Goal: Information Seeking & Learning: Learn about a topic

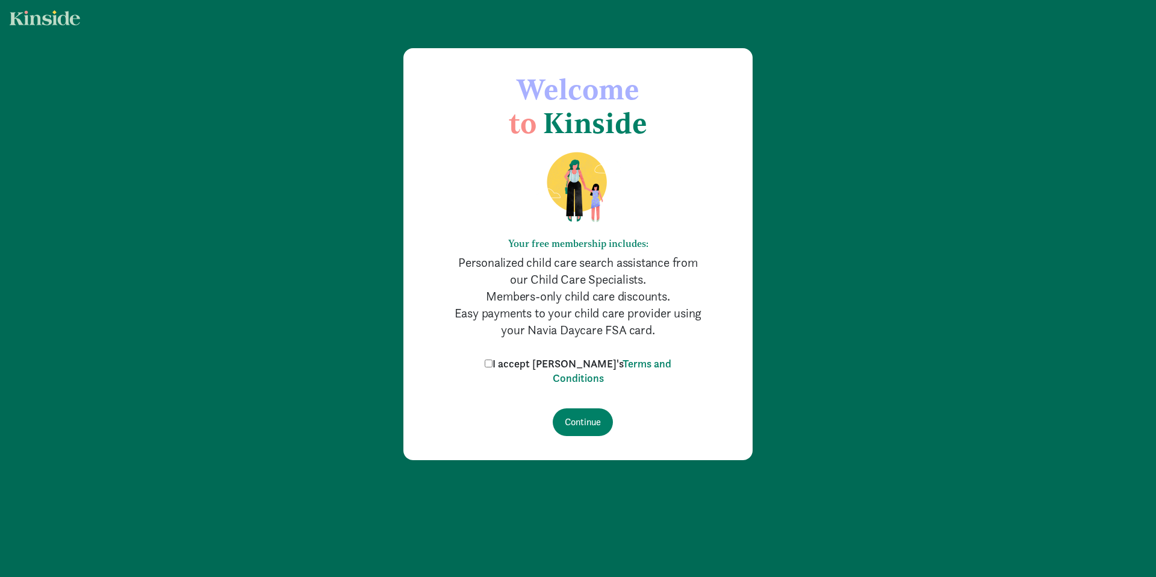
click at [493, 360] on input "I accept [PERSON_NAME]'s Terms and Conditions" at bounding box center [489, 364] width 8 height 8
checkbox input "true"
click at [583, 434] on input "Continue" at bounding box center [583, 422] width 60 height 28
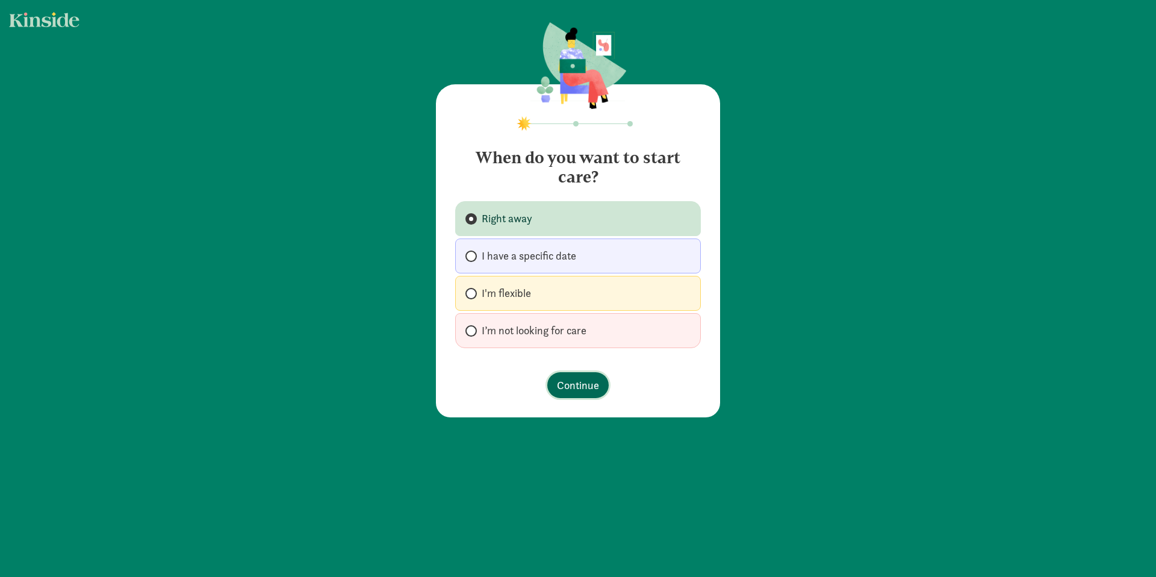
click at [564, 386] on span "Continue" at bounding box center [578, 385] width 42 height 16
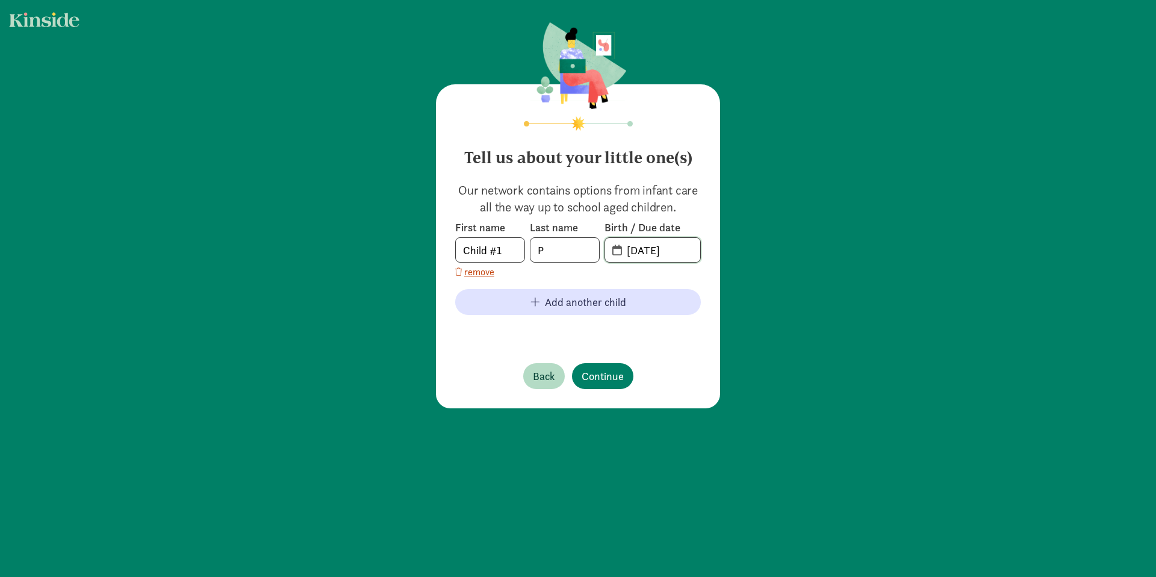
click at [647, 252] on input "08-26-2025" at bounding box center [660, 250] width 81 height 24
click at [650, 249] on input "08-26-2025" at bounding box center [660, 250] width 81 height 24
click at [680, 254] on input "08-23-2025" at bounding box center [660, 250] width 81 height 24
type input "08-23-2022"
click at [550, 299] on span "Add another child" at bounding box center [585, 302] width 81 height 16
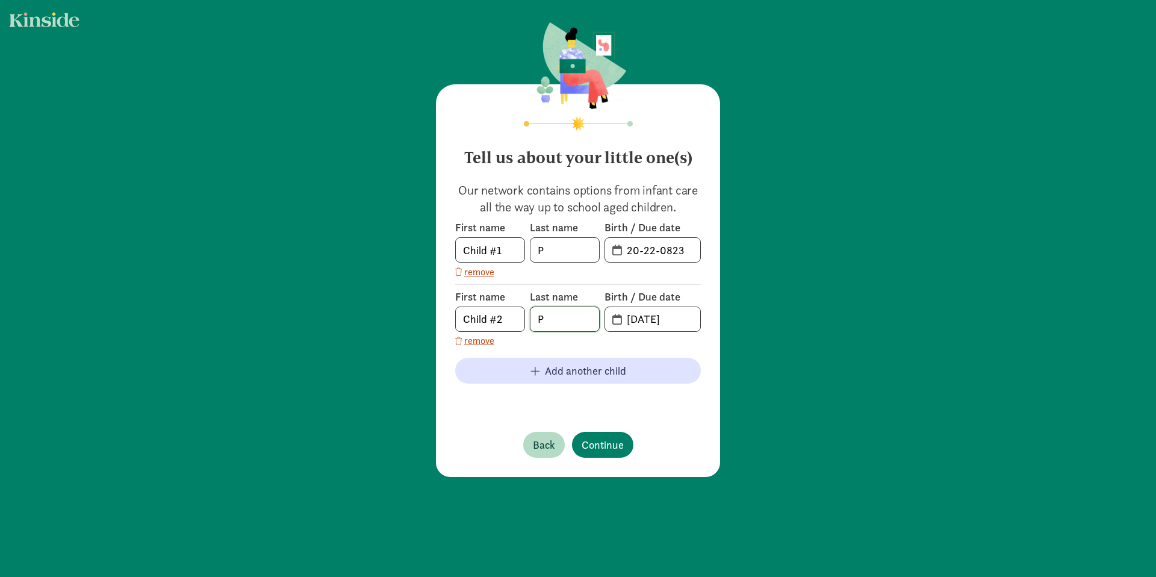
click at [573, 317] on body "Tell us about your little one(s) Our network contains options from infant care …" at bounding box center [578, 288] width 1156 height 577
click at [633, 319] on input "08-26-2025" at bounding box center [660, 319] width 81 height 24
click at [643, 322] on input "07-26-2025" at bounding box center [660, 319] width 81 height 24
click at [678, 321] on input "07-06-2025" at bounding box center [660, 319] width 81 height 24
type input "07-06-2024"
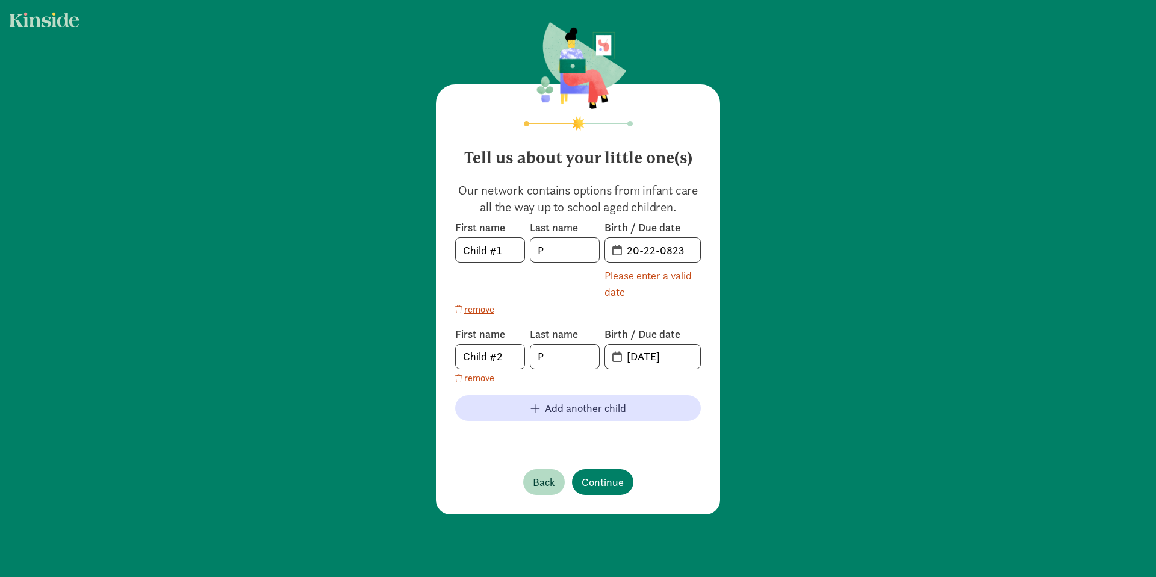
click at [613, 249] on span "20-22-0823" at bounding box center [652, 250] width 95 height 24
click at [620, 251] on input "20-22-0823" at bounding box center [660, 250] width 81 height 24
drag, startPoint x: 624, startPoint y: 251, endPoint x: 736, endPoint y: 251, distance: 111.4
click at [736, 251] on div "Tell us about your little one(s) Our network contains options from infant care …" at bounding box center [578, 269] width 1156 height 538
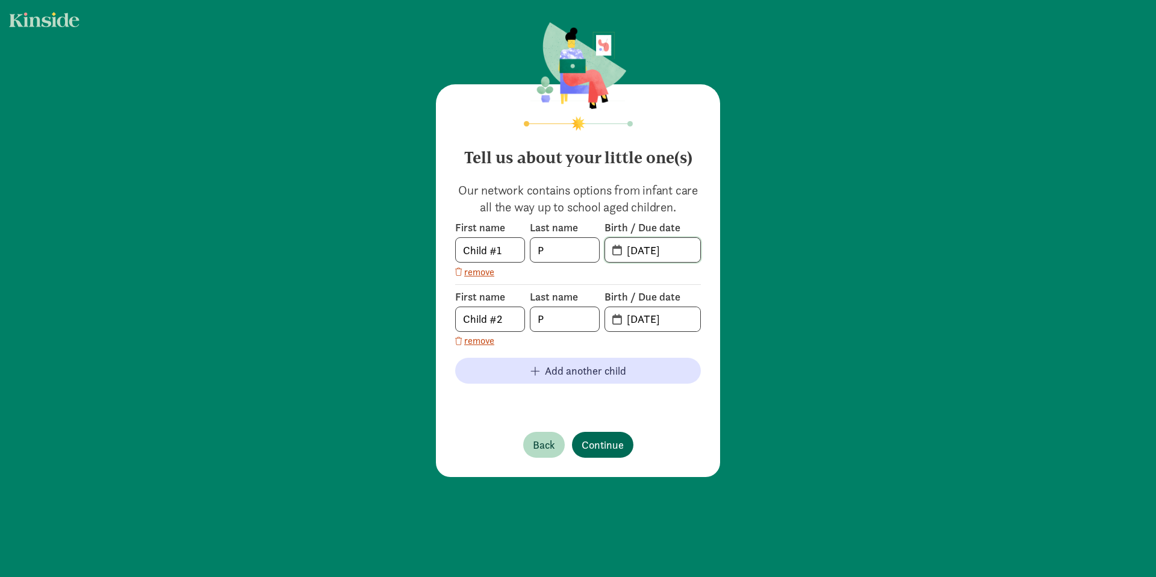
type input "08-23-2022"
click at [603, 451] on span "Continue" at bounding box center [603, 445] width 42 height 16
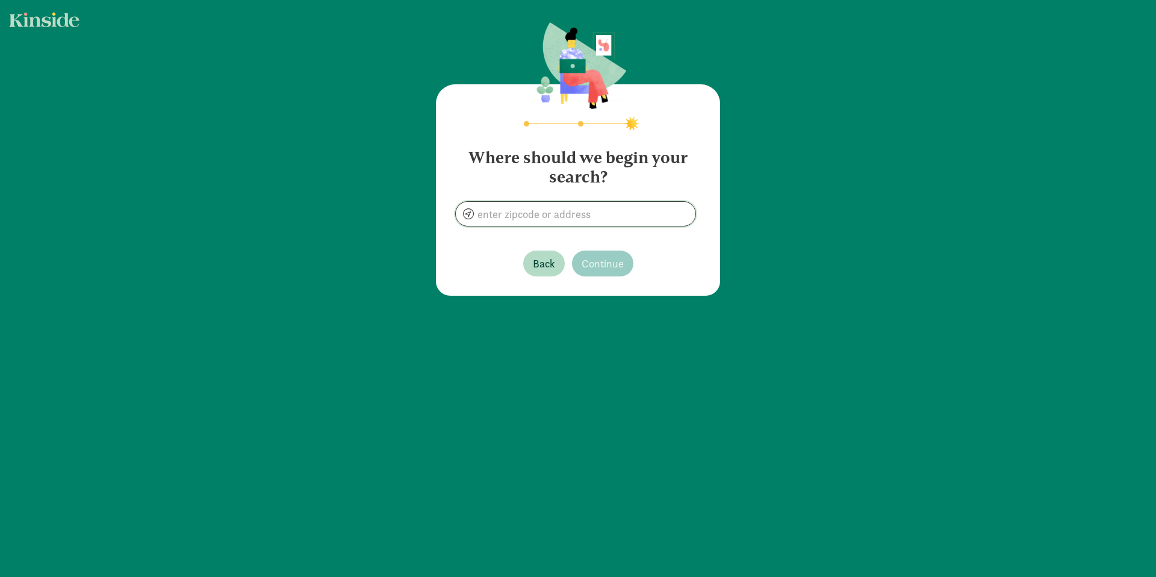
click at [564, 213] on input at bounding box center [576, 214] width 240 height 24
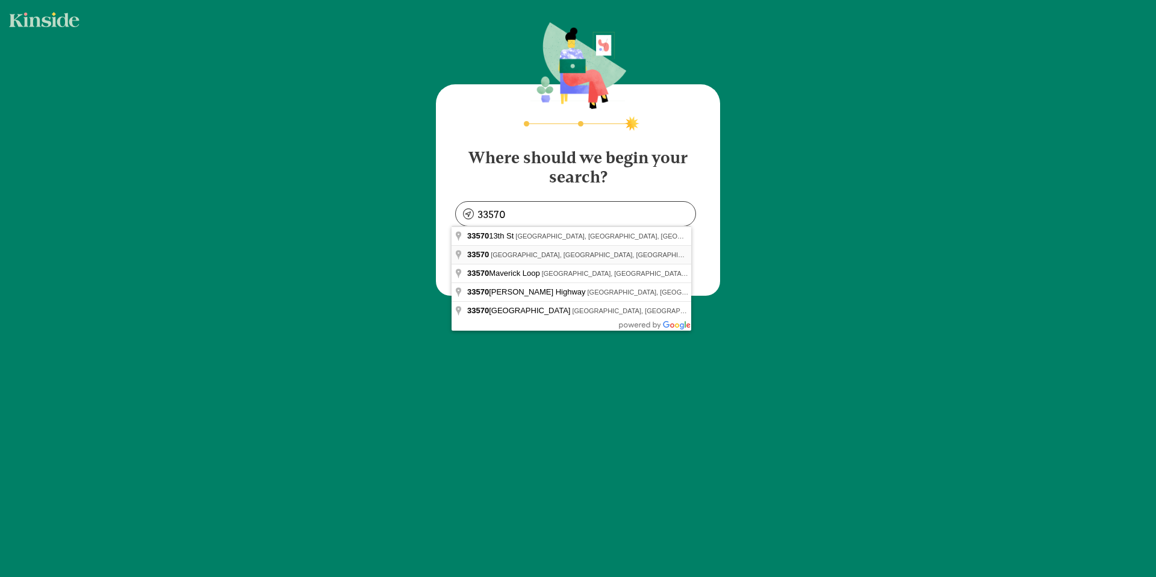
type input "Ruskin, FL 33570, USA"
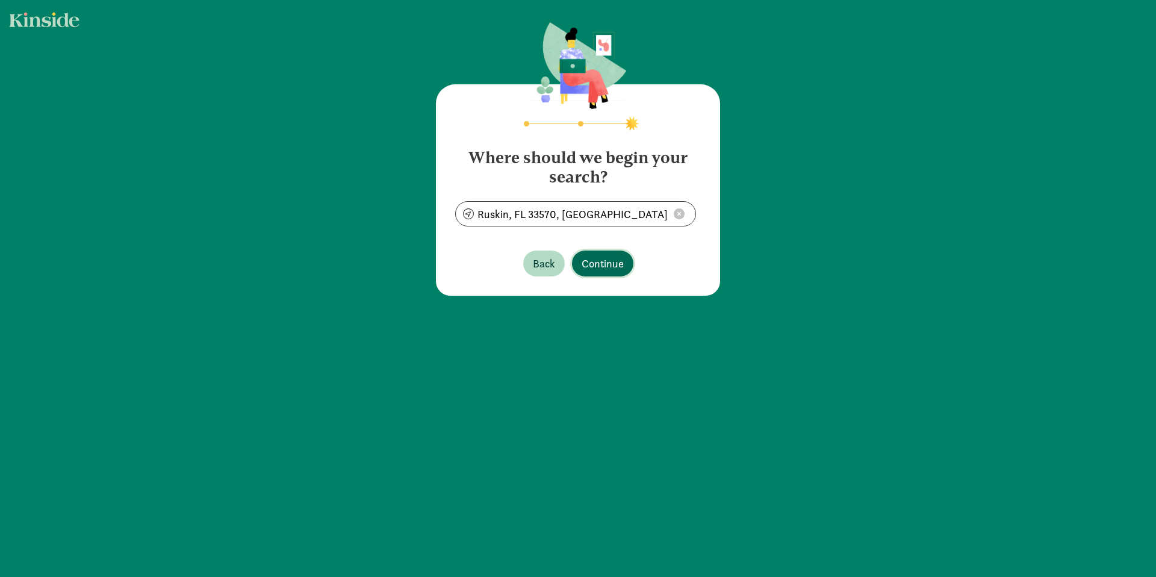
click at [591, 264] on span "Continue" at bounding box center [603, 263] width 42 height 16
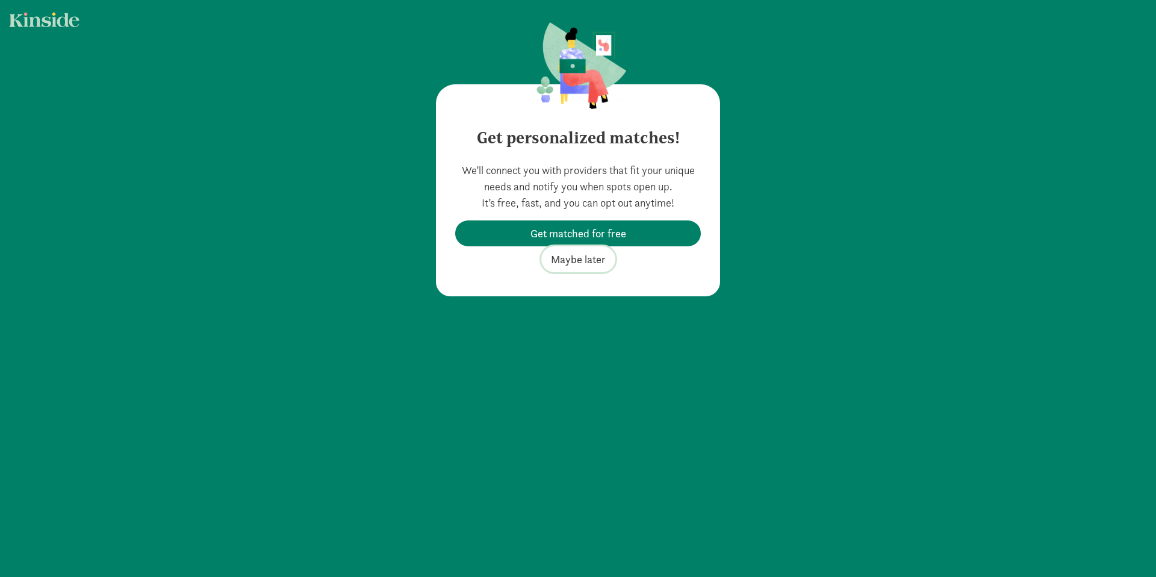
click at [583, 261] on span "Maybe later" at bounding box center [578, 259] width 55 height 16
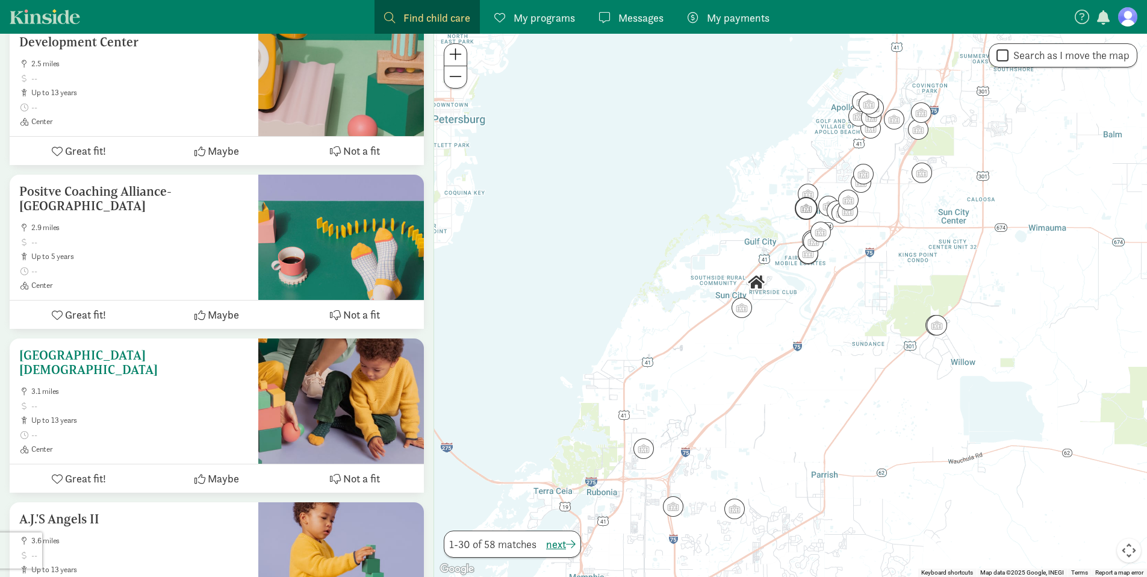
scroll to position [977, 0]
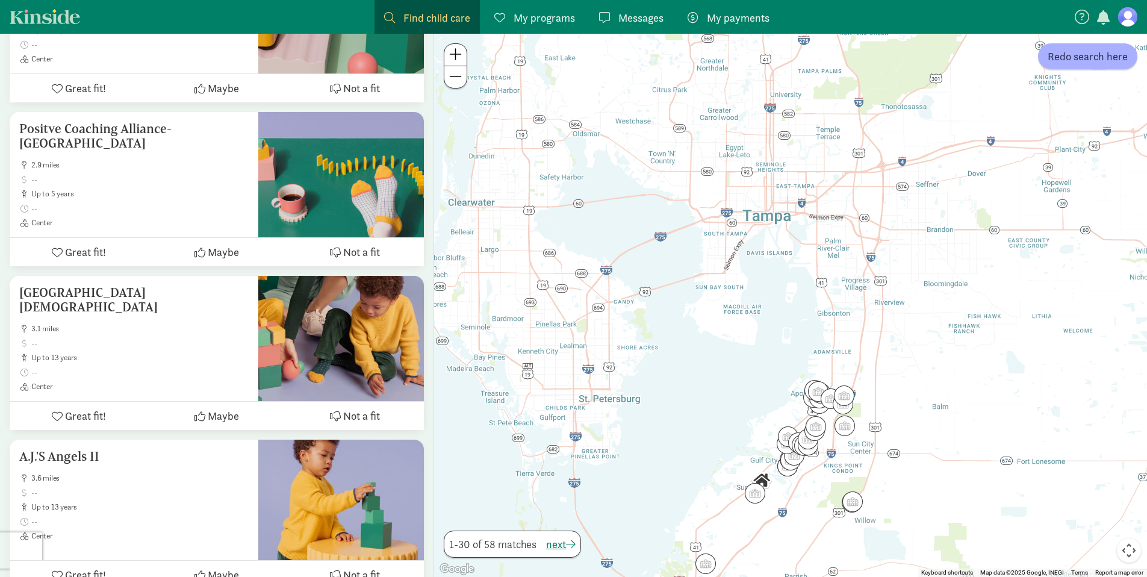
drag, startPoint x: 755, startPoint y: 144, endPoint x: 749, endPoint y: 334, distance: 190.4
click at [749, 334] on div at bounding box center [790, 305] width 713 height 543
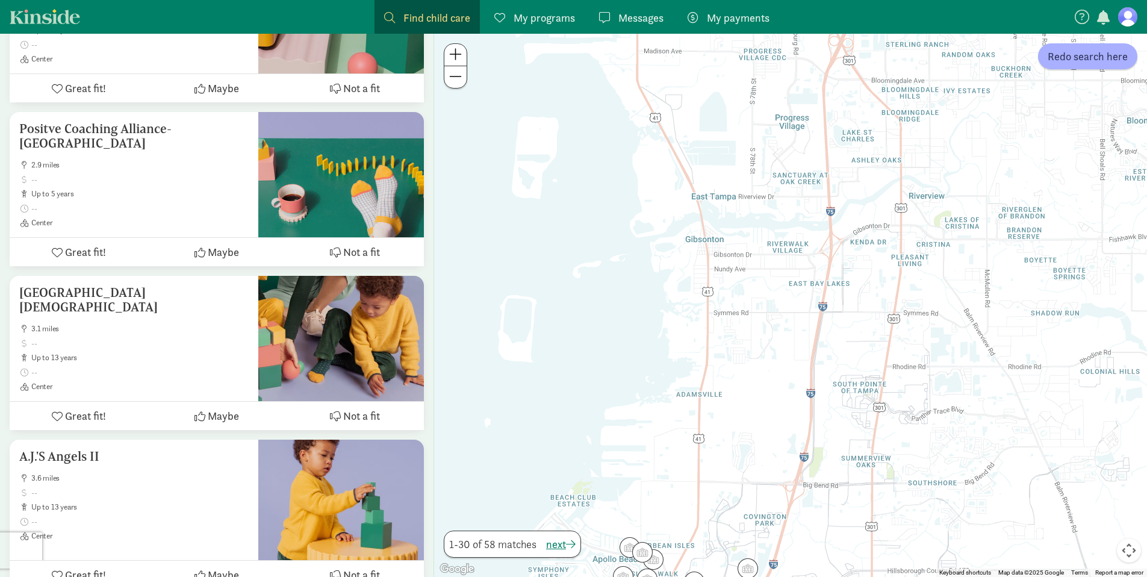
drag, startPoint x: 802, startPoint y: 273, endPoint x: 771, endPoint y: 300, distance: 41.0
click at [771, 300] on div at bounding box center [790, 305] width 713 height 543
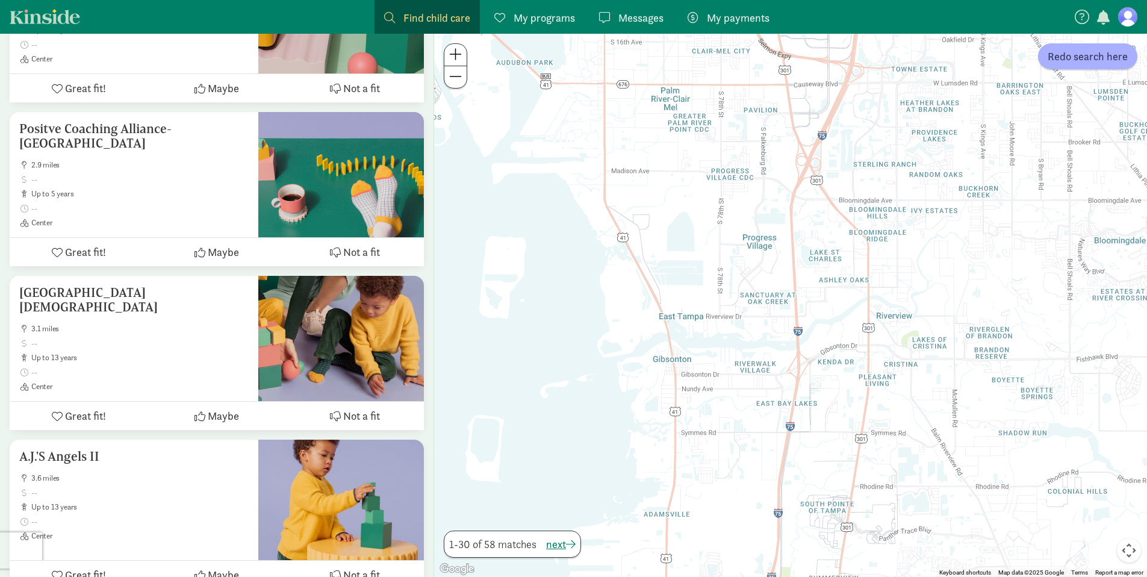
drag, startPoint x: 894, startPoint y: 266, endPoint x: 861, endPoint y: 388, distance: 125.9
click at [861, 388] on div at bounding box center [790, 305] width 713 height 543
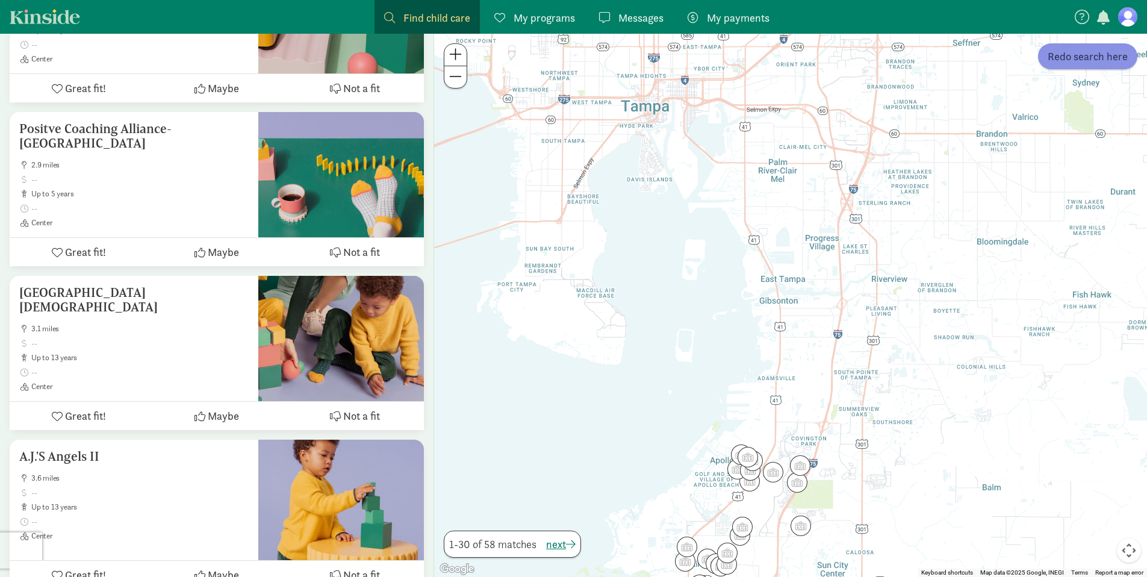
click at [1076, 66] on button "Redo search here" at bounding box center [1087, 56] width 99 height 26
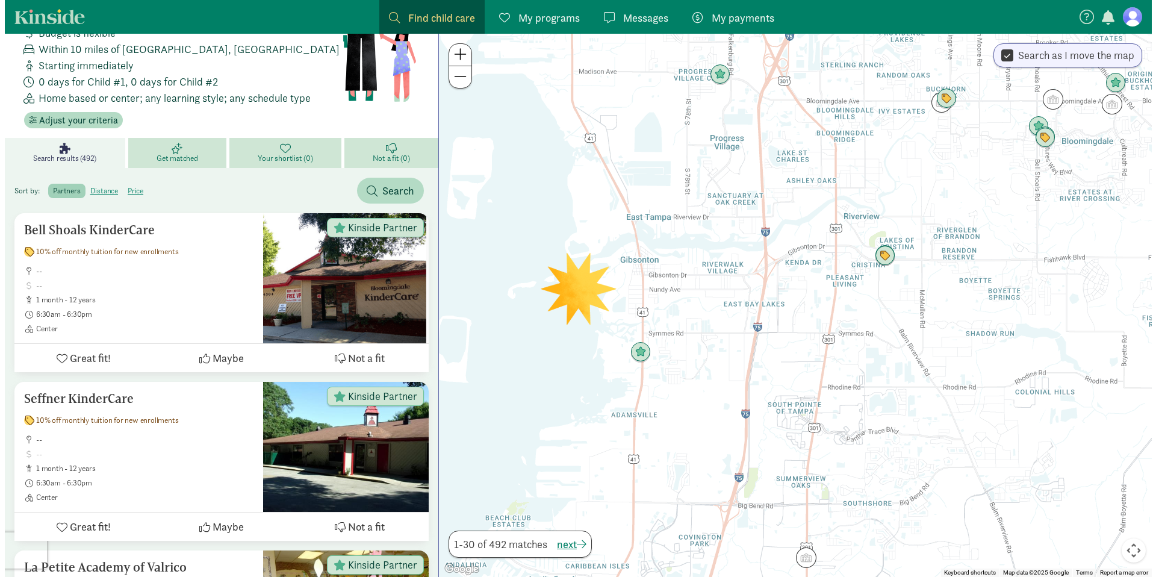
scroll to position [0, 0]
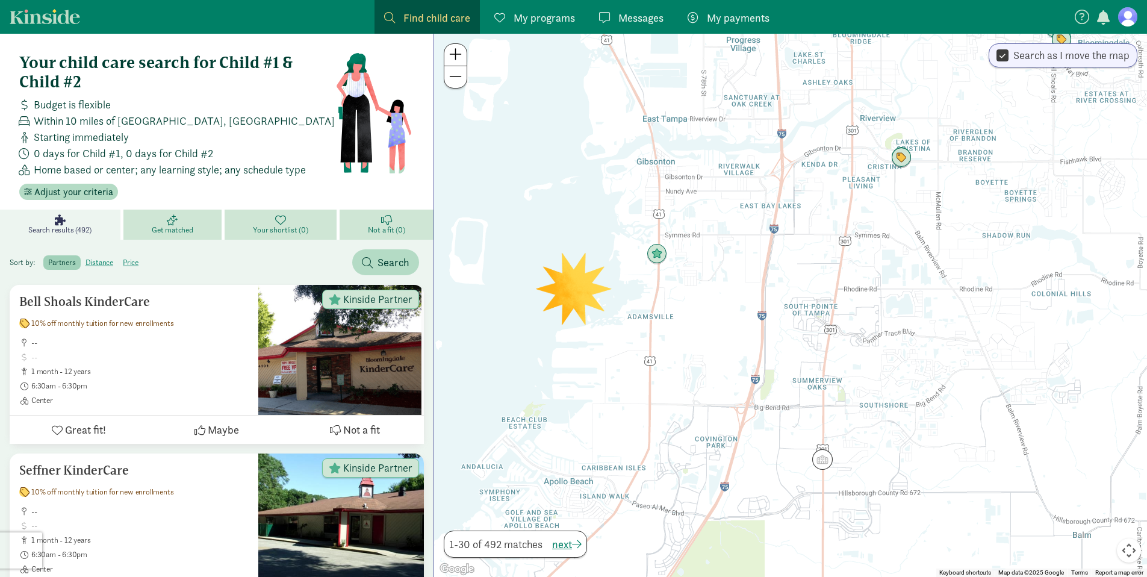
drag, startPoint x: 870, startPoint y: 446, endPoint x: 889, endPoint y: 352, distance: 95.4
click at [889, 352] on div at bounding box center [790, 305] width 713 height 543
click at [818, 456] on img "Click to see details" at bounding box center [822, 459] width 23 height 23
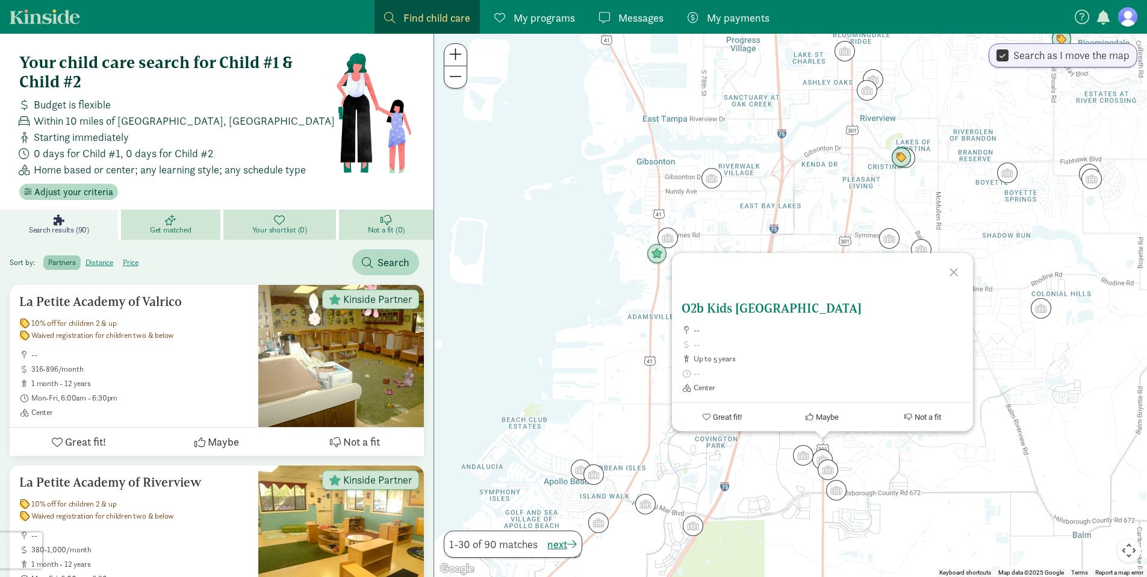
click at [742, 304] on h5 "O2b Kids South Creek" at bounding box center [823, 308] width 282 height 14
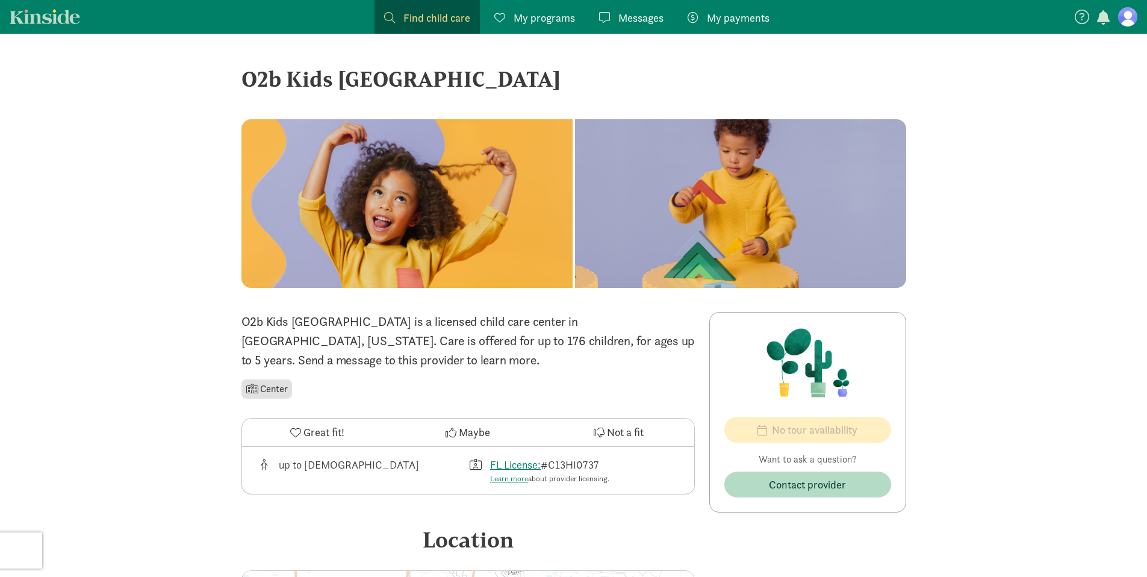
click at [263, 388] on li "Center" at bounding box center [266, 388] width 51 height 19
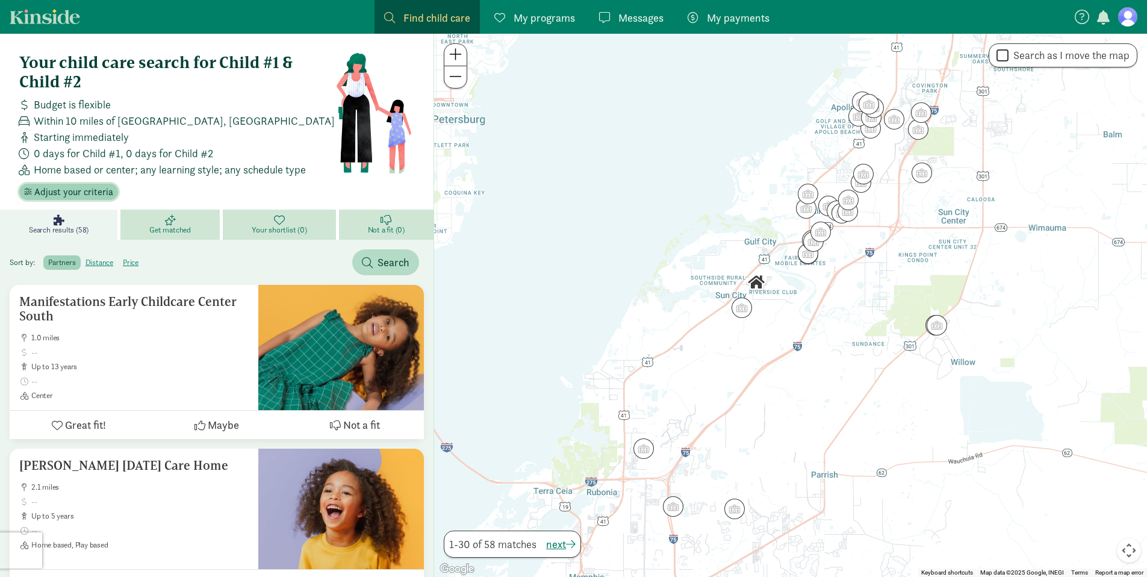
click at [86, 193] on span "Adjust your criteria" at bounding box center [73, 192] width 79 height 14
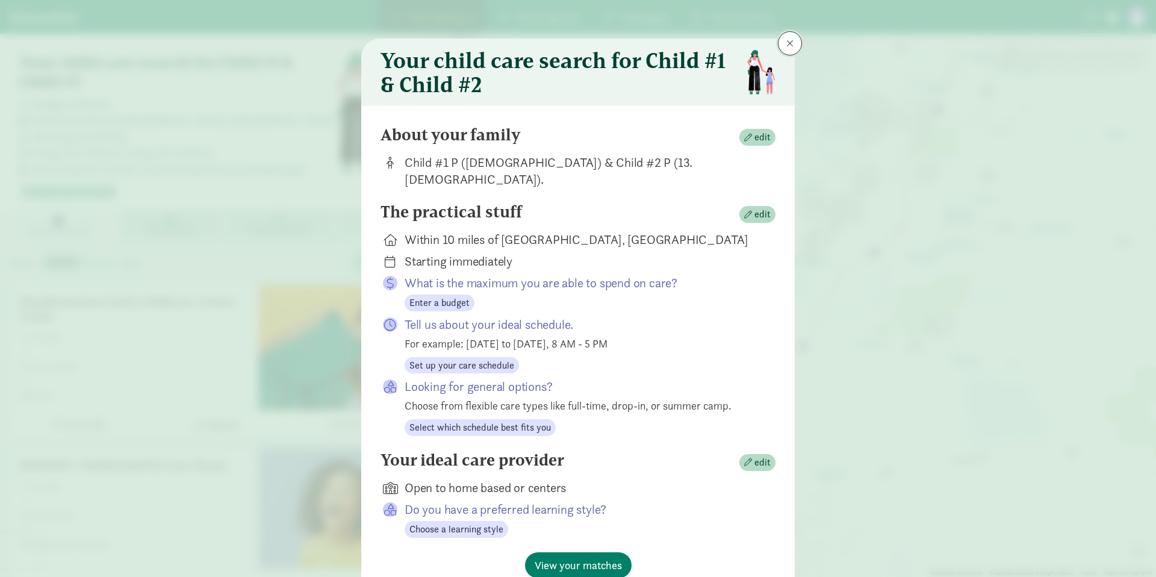
click at [784, 49] on button at bounding box center [790, 43] width 24 height 24
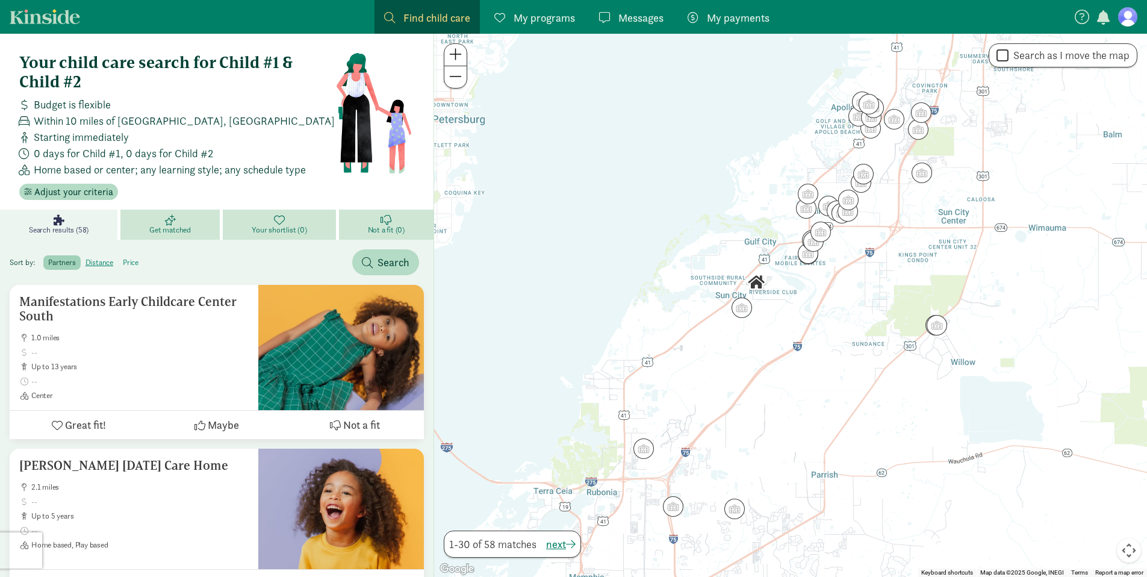
click at [132, 260] on label "price" at bounding box center [130, 262] width 25 height 14
click at [123, 258] on input "price" at bounding box center [123, 258] width 0 height 0
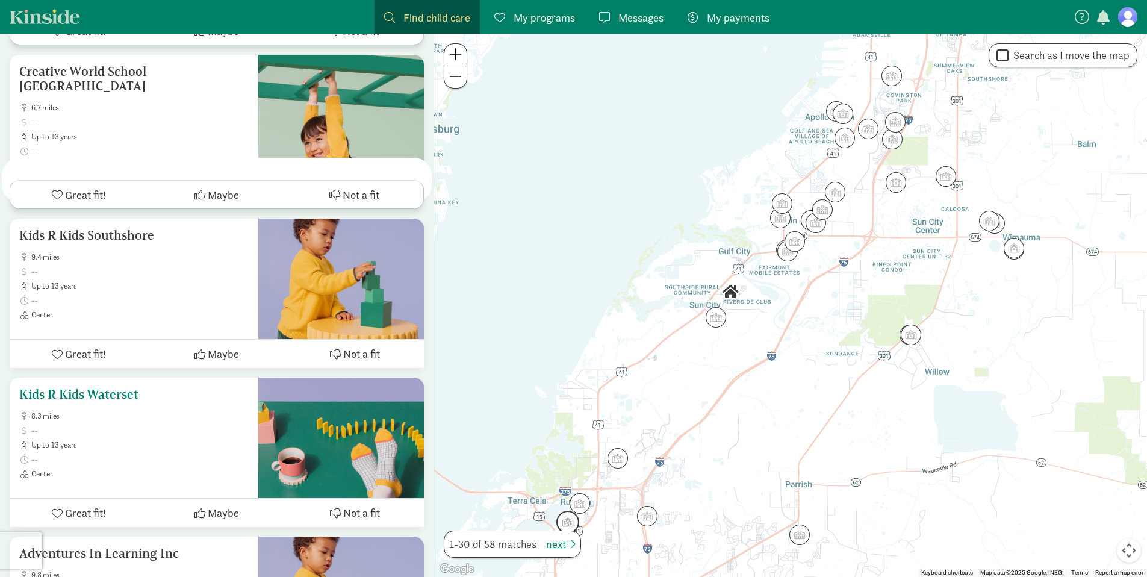
scroll to position [3655, 0]
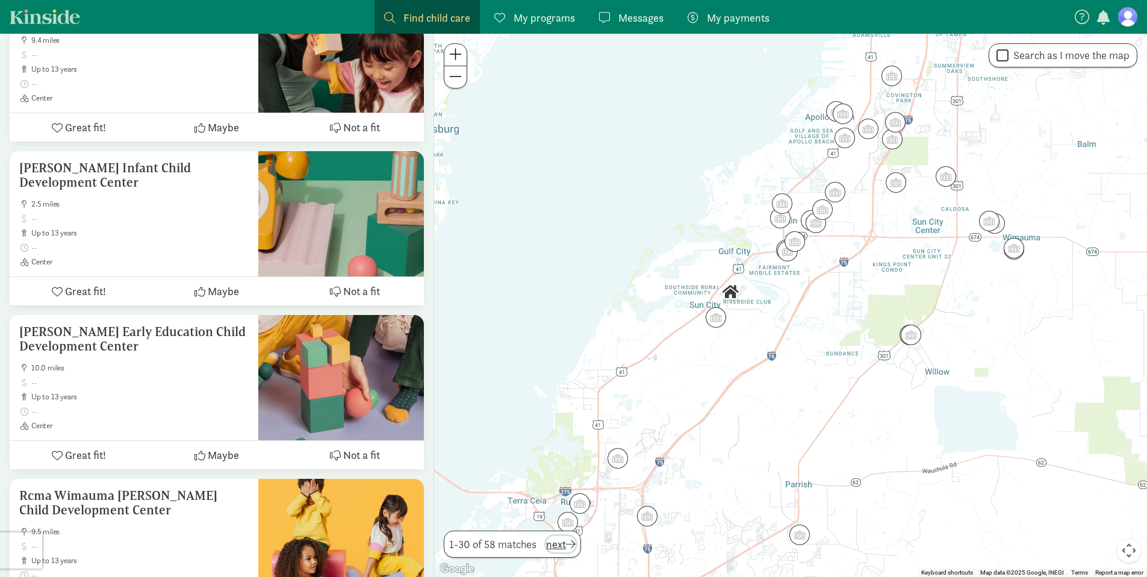
click at [563, 544] on span "next" at bounding box center [561, 544] width 30 height 16
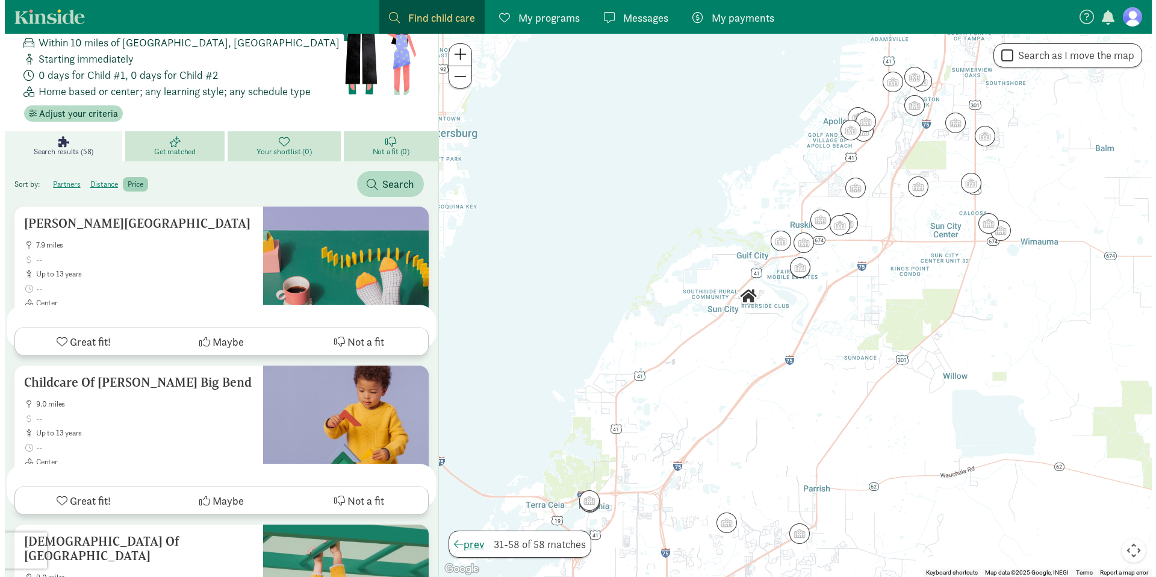
scroll to position [0, 0]
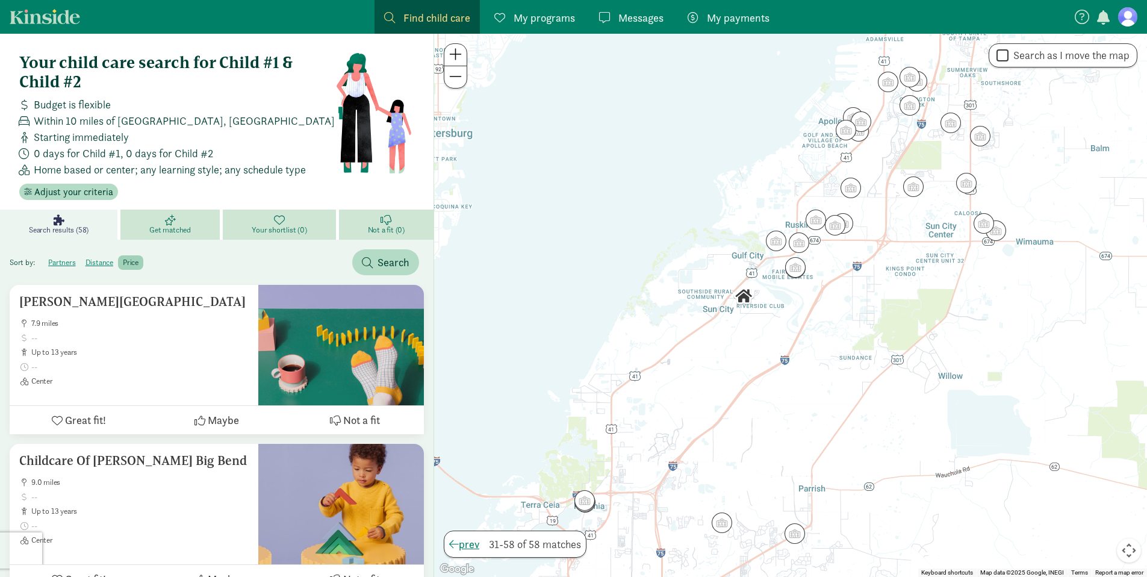
click at [55, 101] on span "Budget is flexible" at bounding box center [72, 104] width 77 height 16
click at [79, 226] on span "Search results (58)" at bounding box center [59, 230] width 60 height 10
click at [81, 197] on span "Adjust your criteria" at bounding box center [73, 192] width 79 height 14
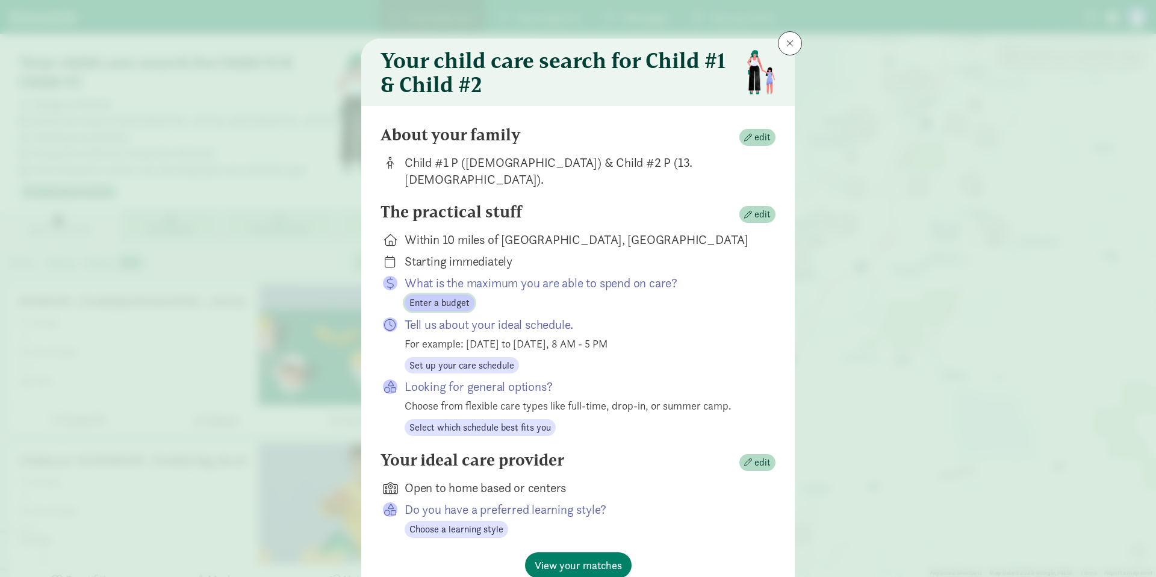
click at [436, 296] on span "Enter a budget" at bounding box center [439, 303] width 60 height 14
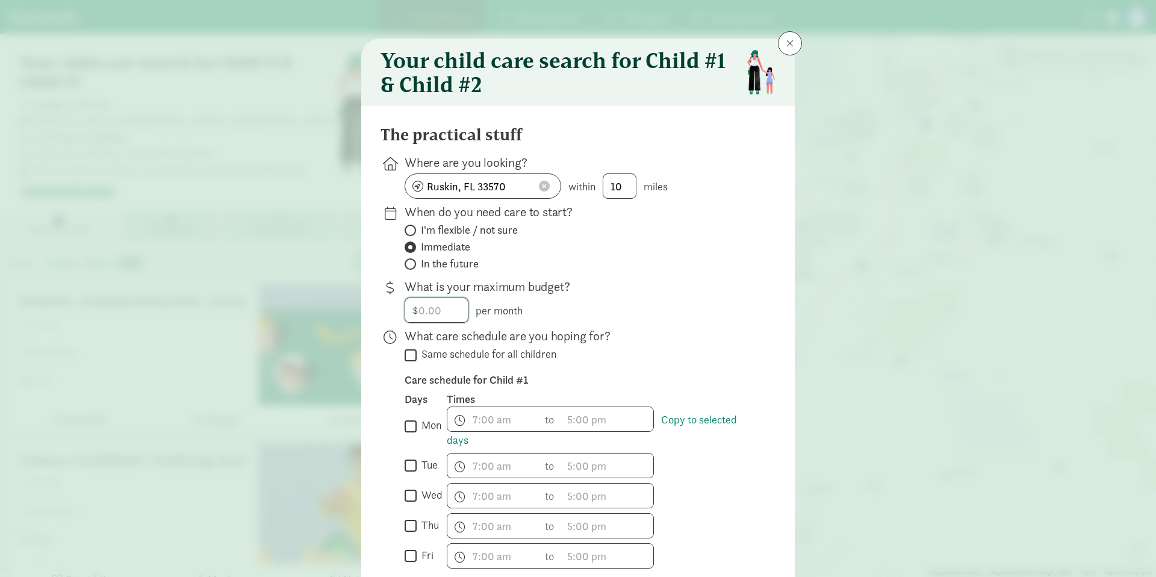
click at [443, 313] on input "number" at bounding box center [436, 310] width 63 height 24
type input "600"
click at [619, 189] on input "10" at bounding box center [619, 186] width 33 height 24
click at [619, 190] on input "10" at bounding box center [619, 186] width 33 height 24
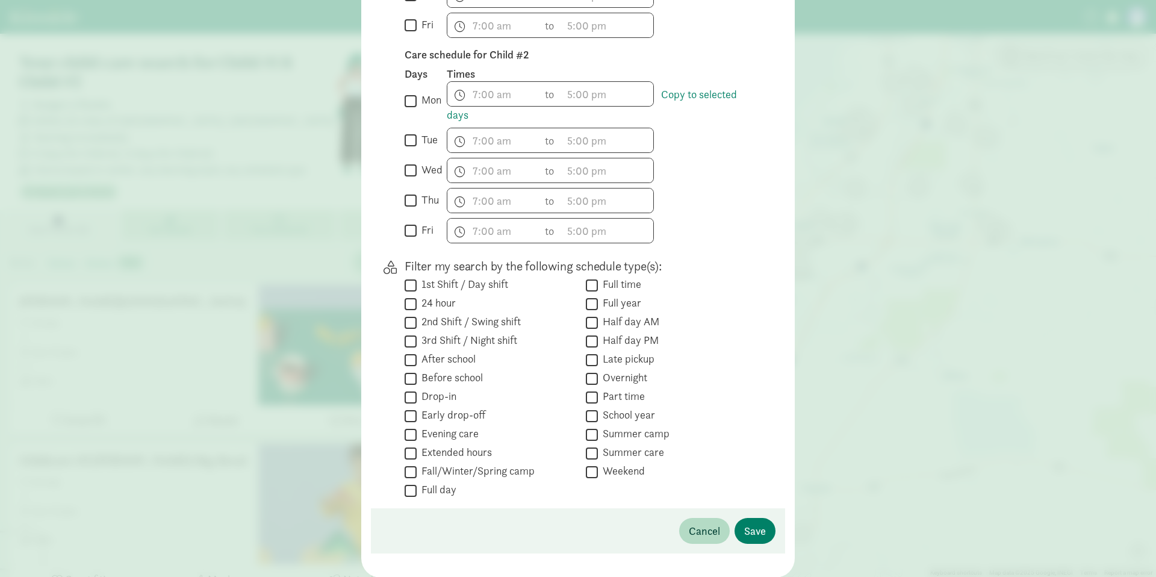
scroll to position [570, 0]
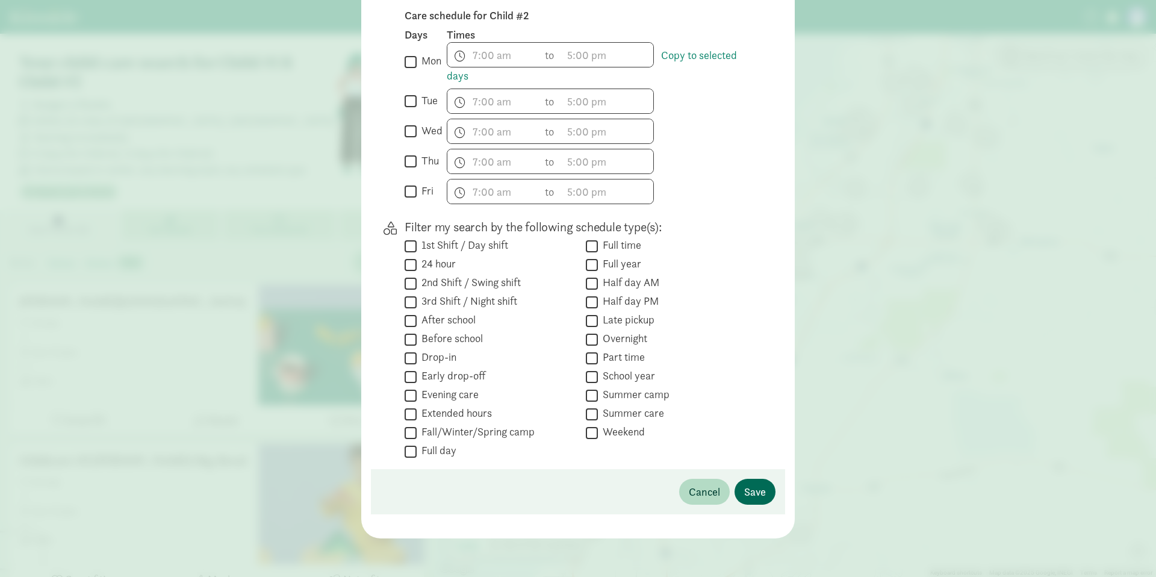
type input "20"
click at [756, 493] on span "Save" at bounding box center [755, 492] width 22 height 16
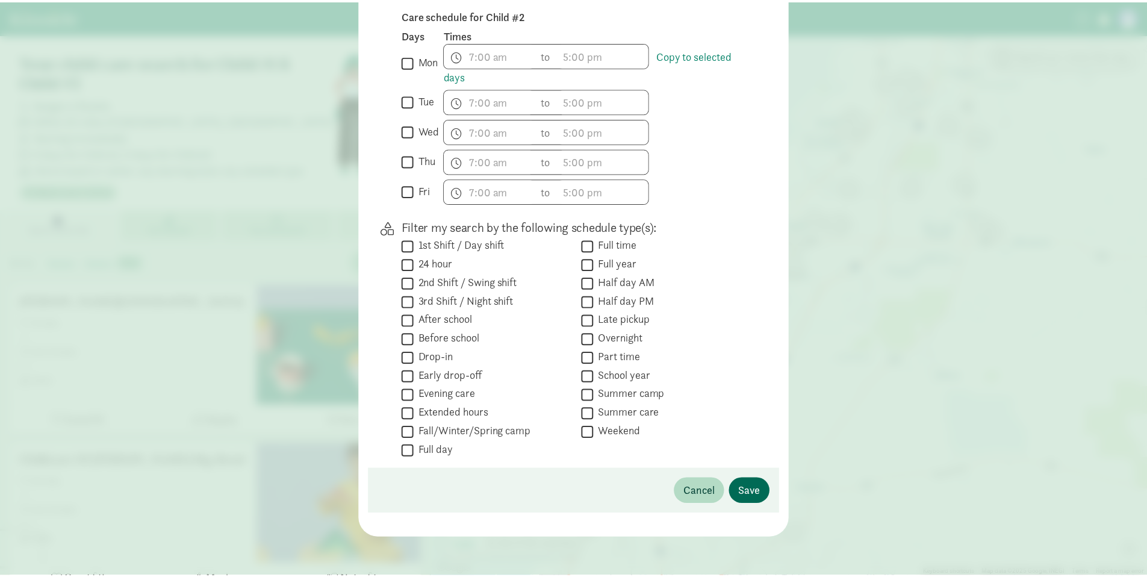
scroll to position [0, 0]
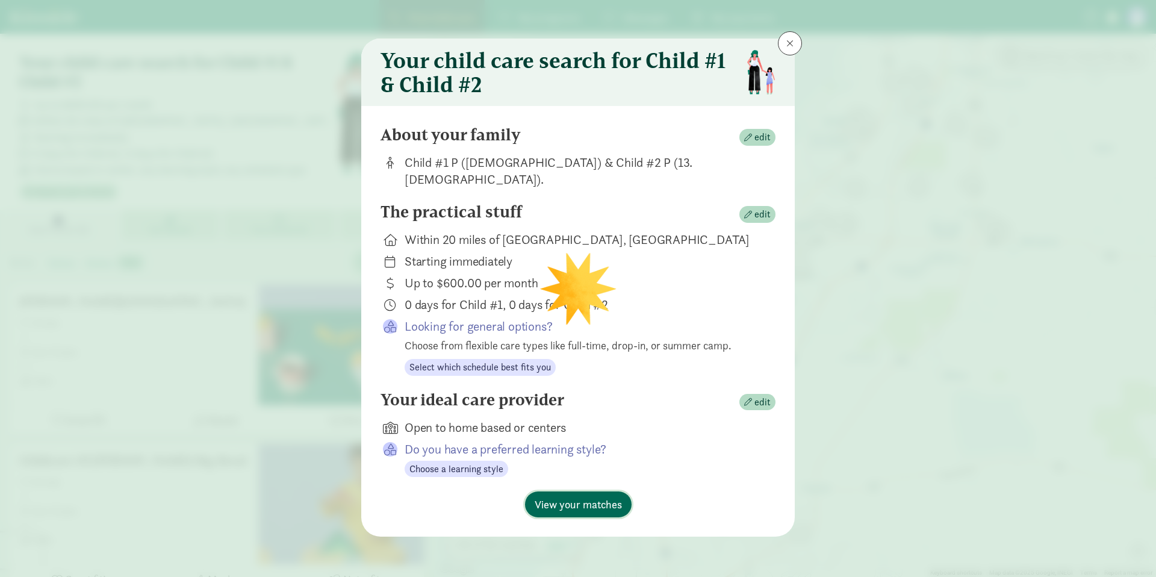
click at [604, 496] on span "View your matches" at bounding box center [578, 504] width 87 height 16
